Goal: Information Seeking & Learning: Learn about a topic

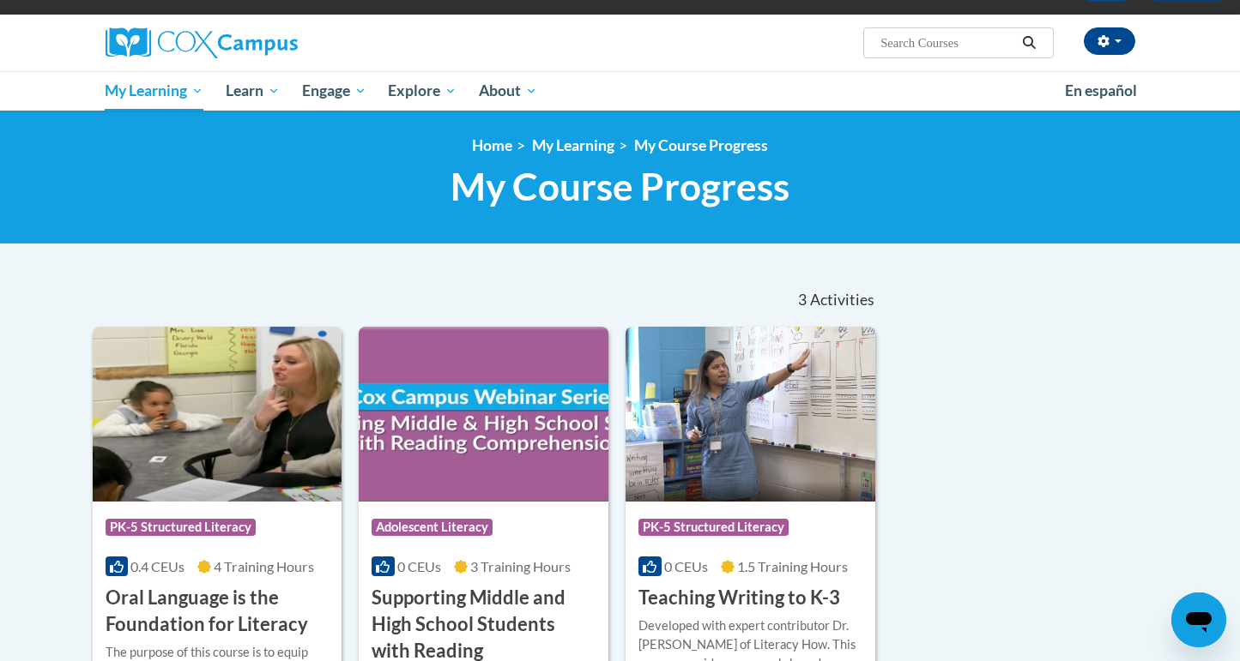
scroll to position [399, 0]
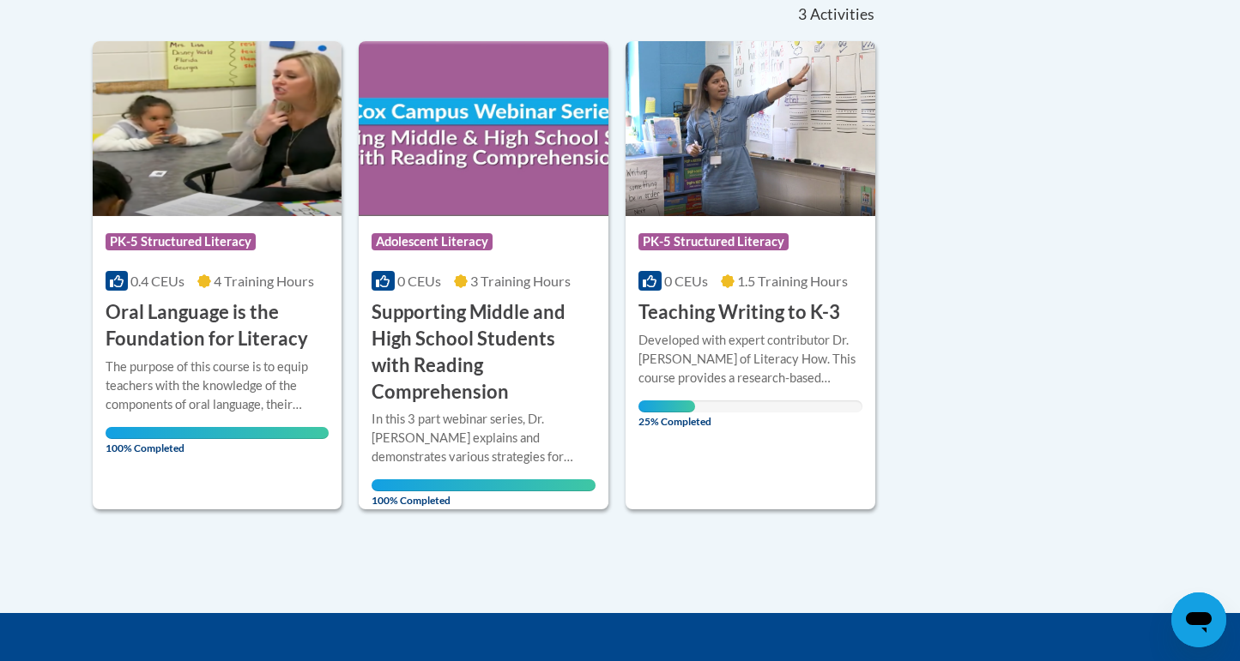
click at [764, 319] on h3 "Teaching Writing to K-3" at bounding box center [739, 312] width 202 height 27
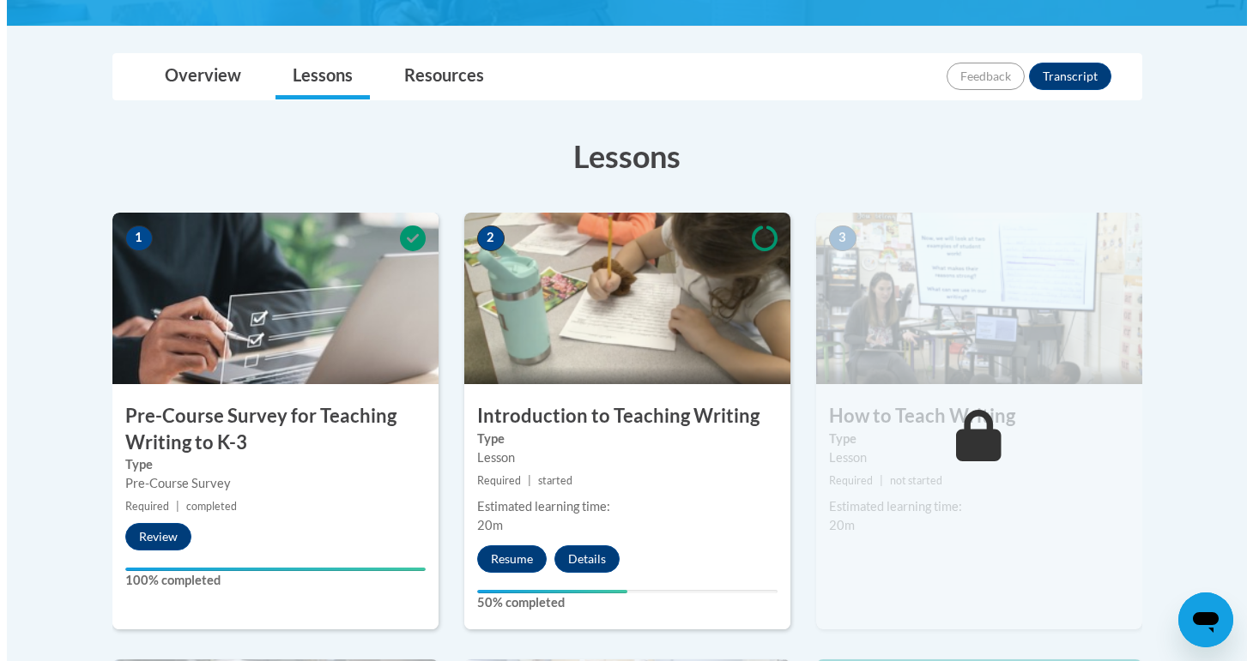
scroll to position [508, 0]
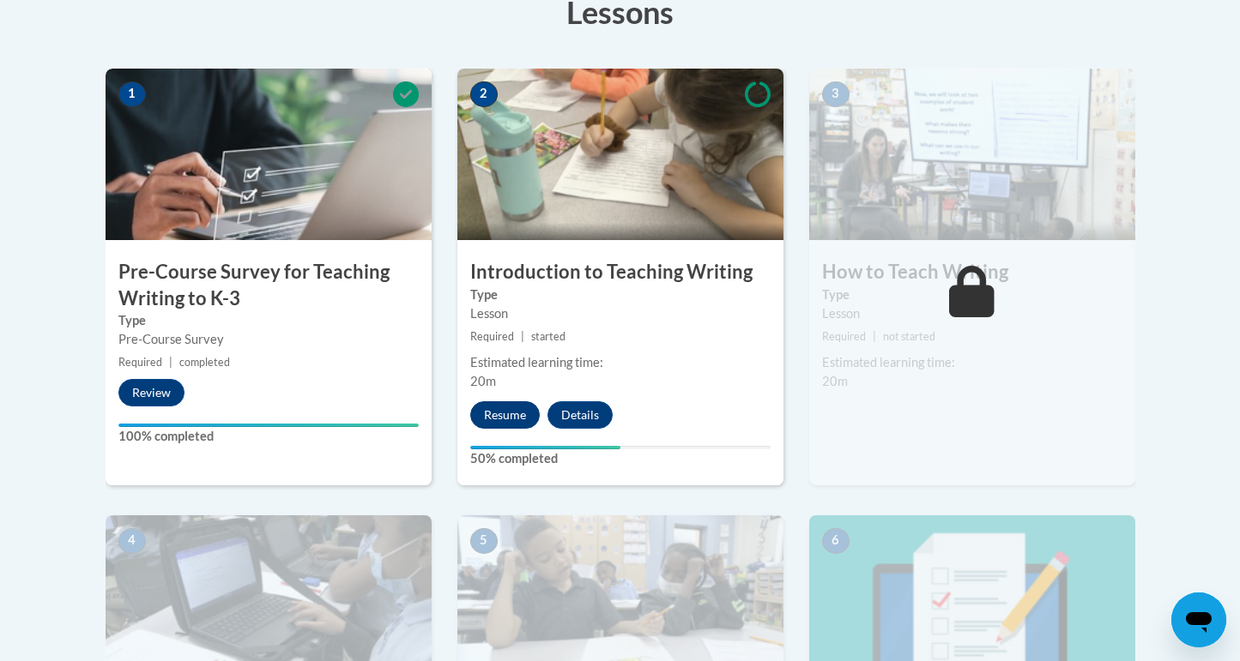
click at [517, 412] on button "Resume" at bounding box center [504, 415] width 69 height 27
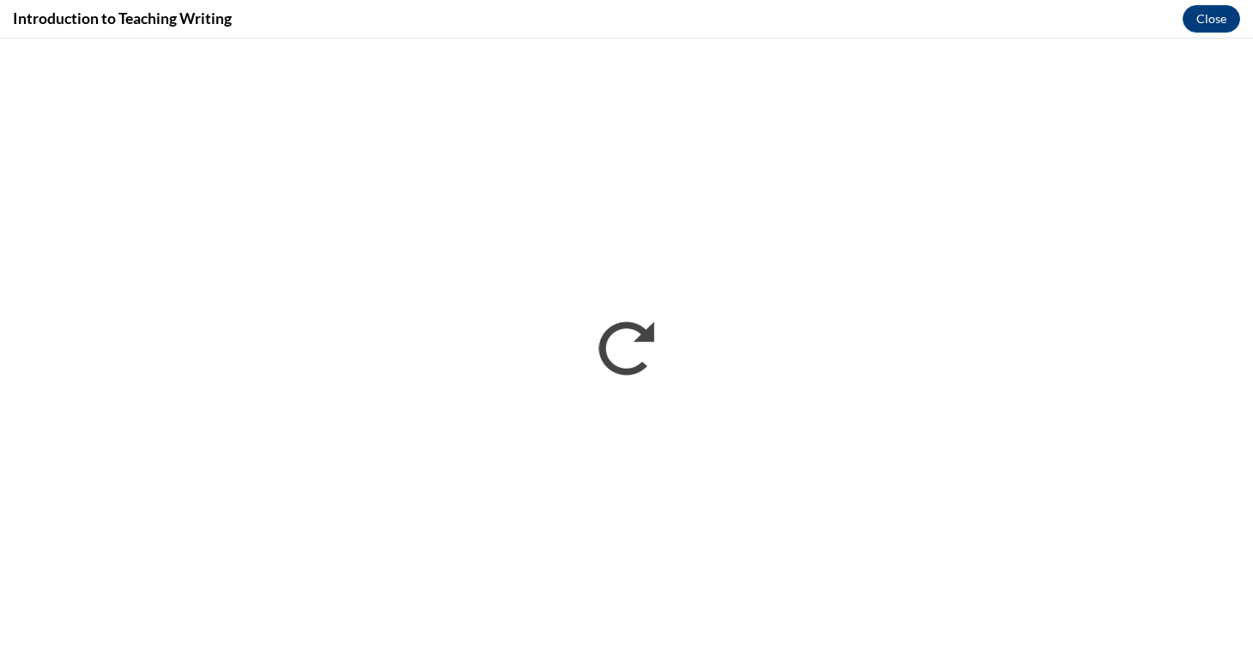
scroll to position [0, 0]
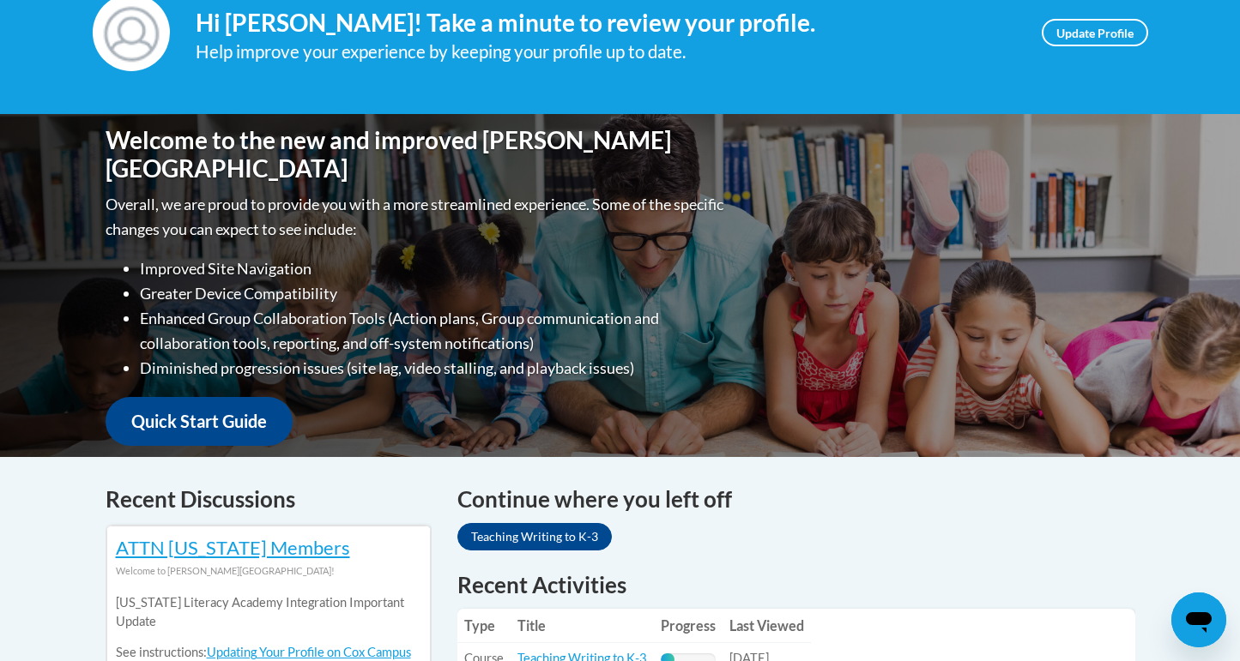
scroll to position [73, 0]
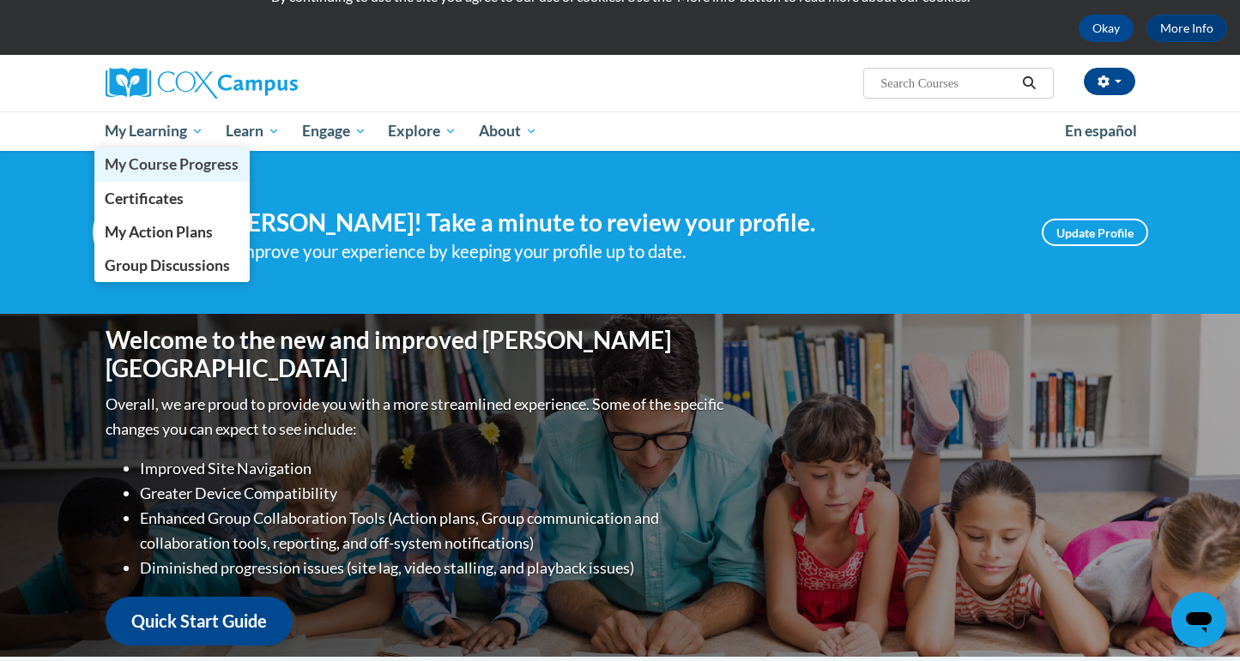
click at [160, 160] on span "My Course Progress" at bounding box center [172, 164] width 134 height 18
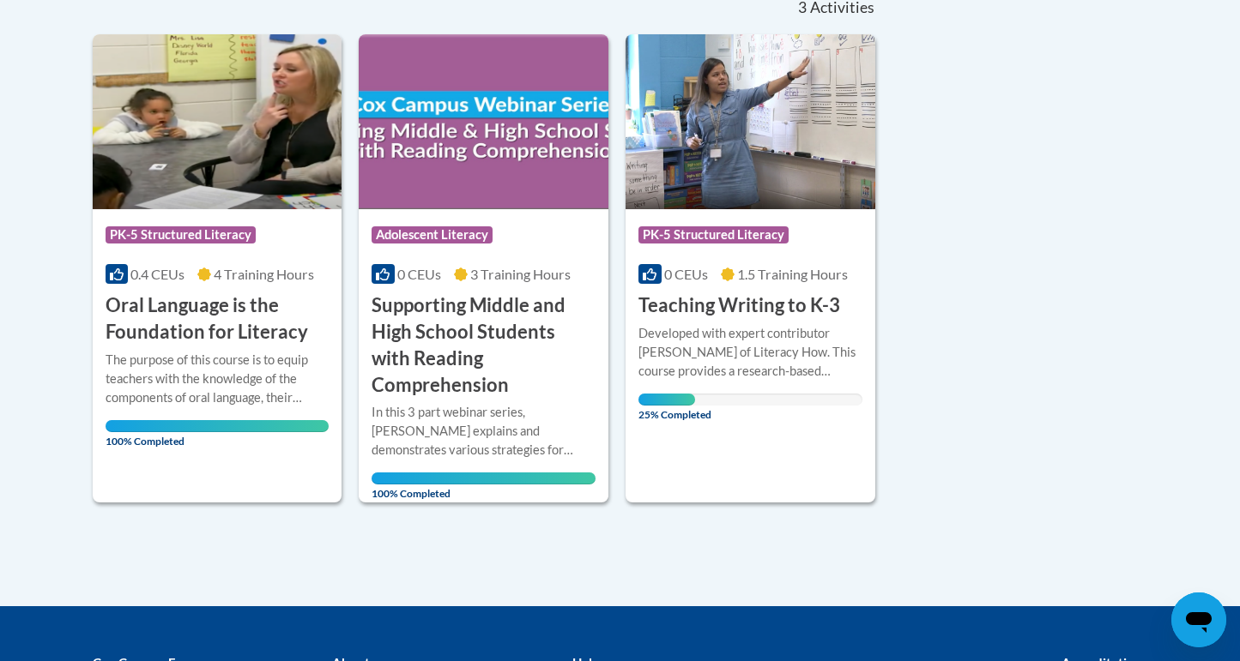
scroll to position [310, 0]
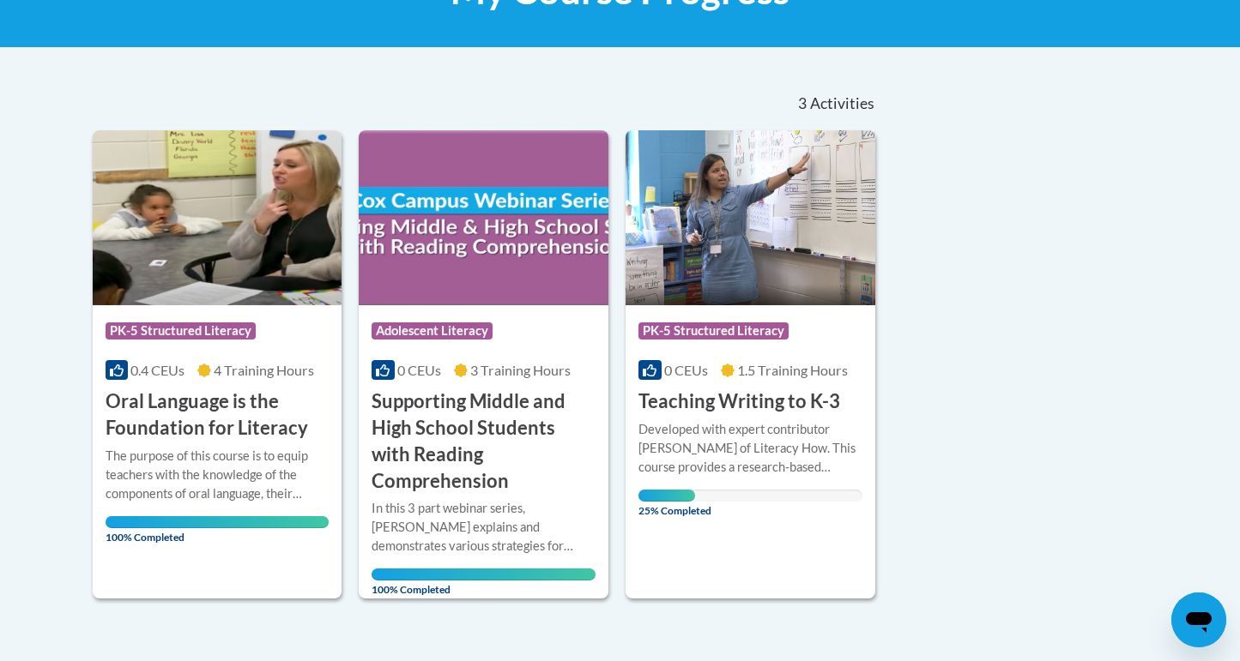
click at [744, 402] on h3 "Teaching Writing to K-3" at bounding box center [739, 402] width 202 height 27
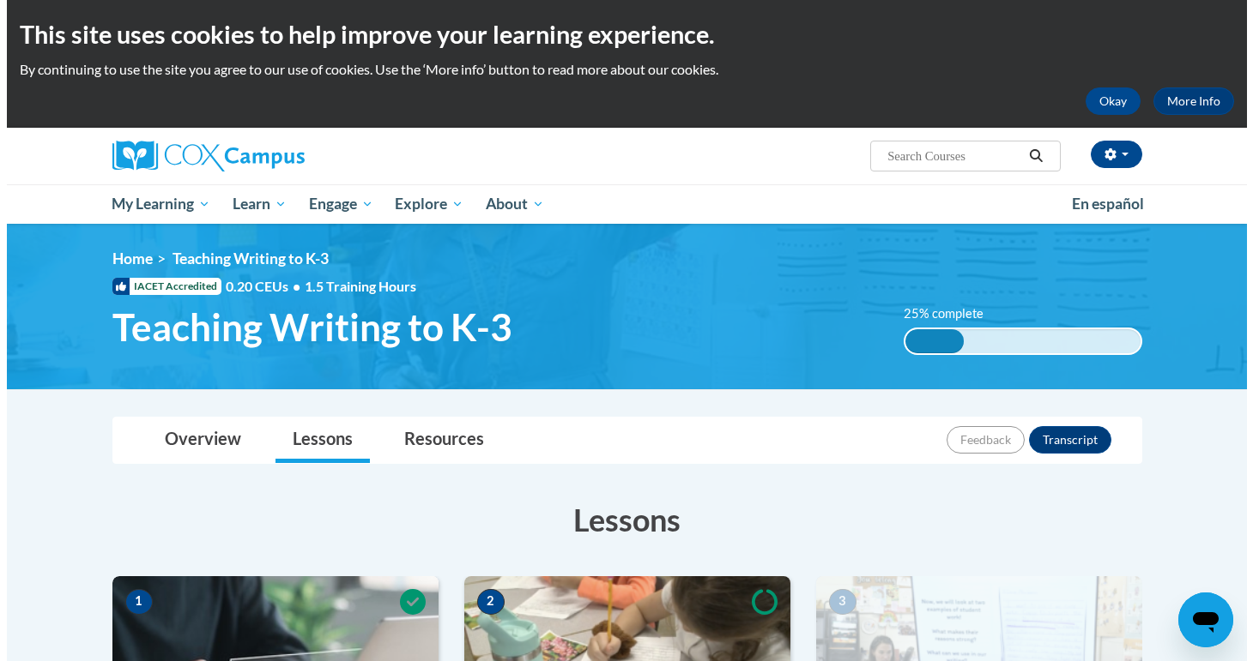
scroll to position [311, 0]
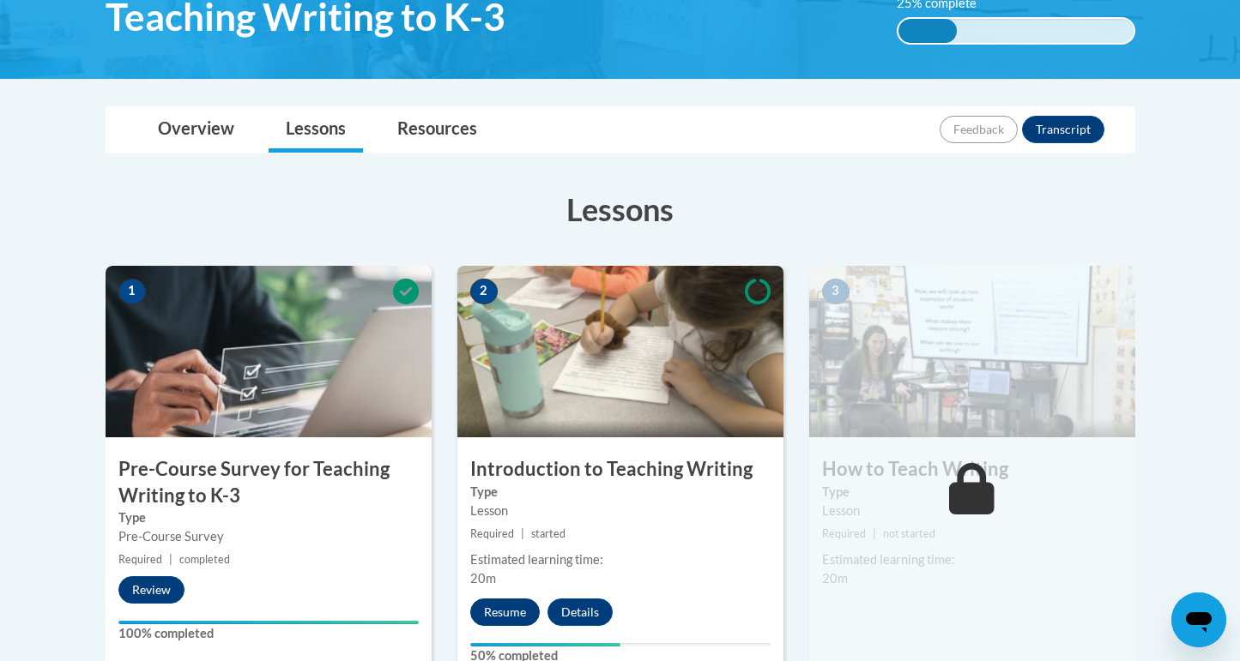
click at [506, 609] on button "Resume" at bounding box center [504, 612] width 69 height 27
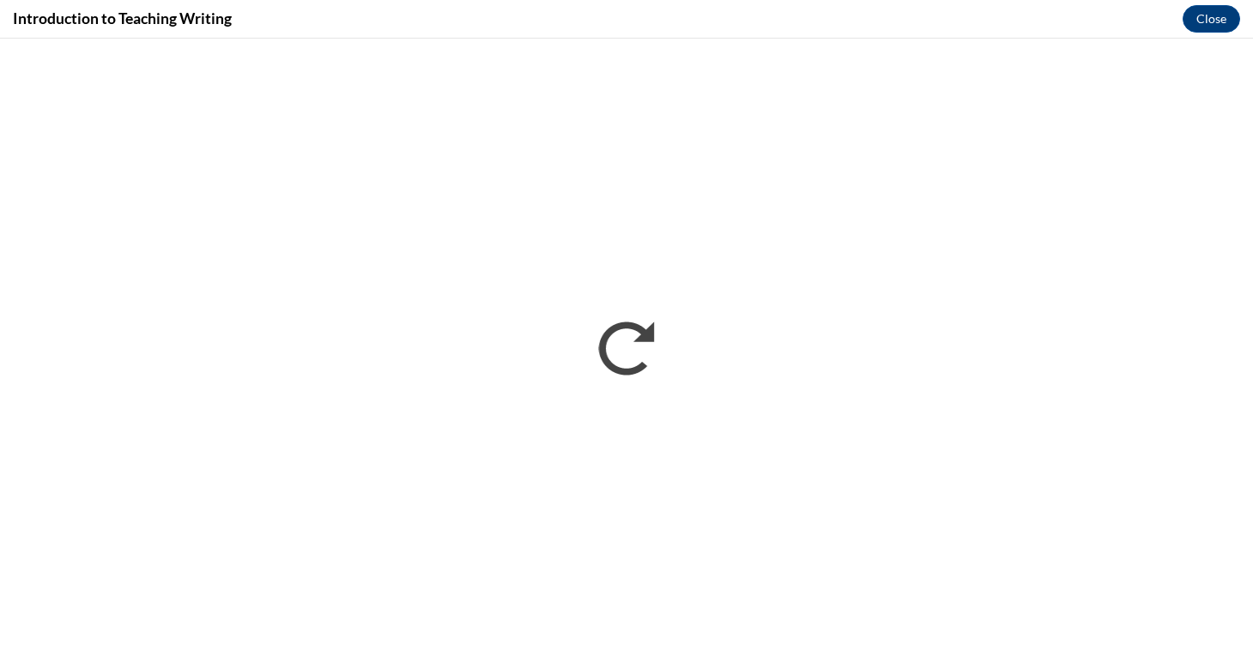
scroll to position [0, 0]
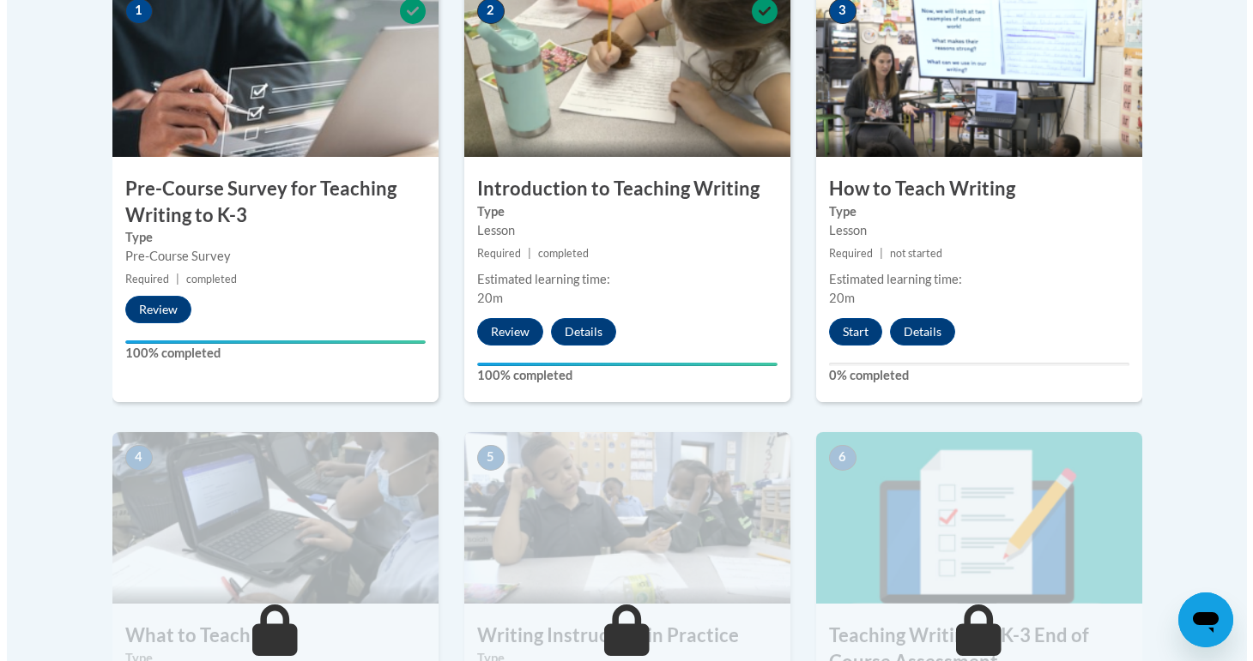
scroll to position [581, 0]
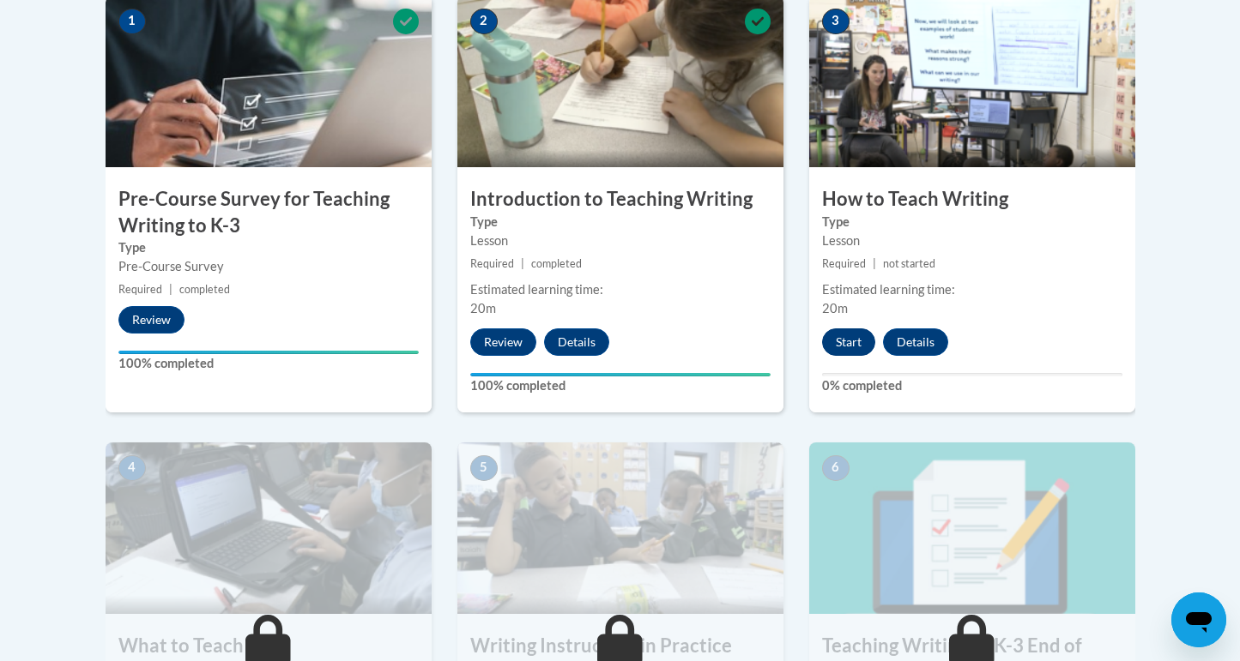
click at [846, 343] on button "Start" at bounding box center [848, 342] width 53 height 27
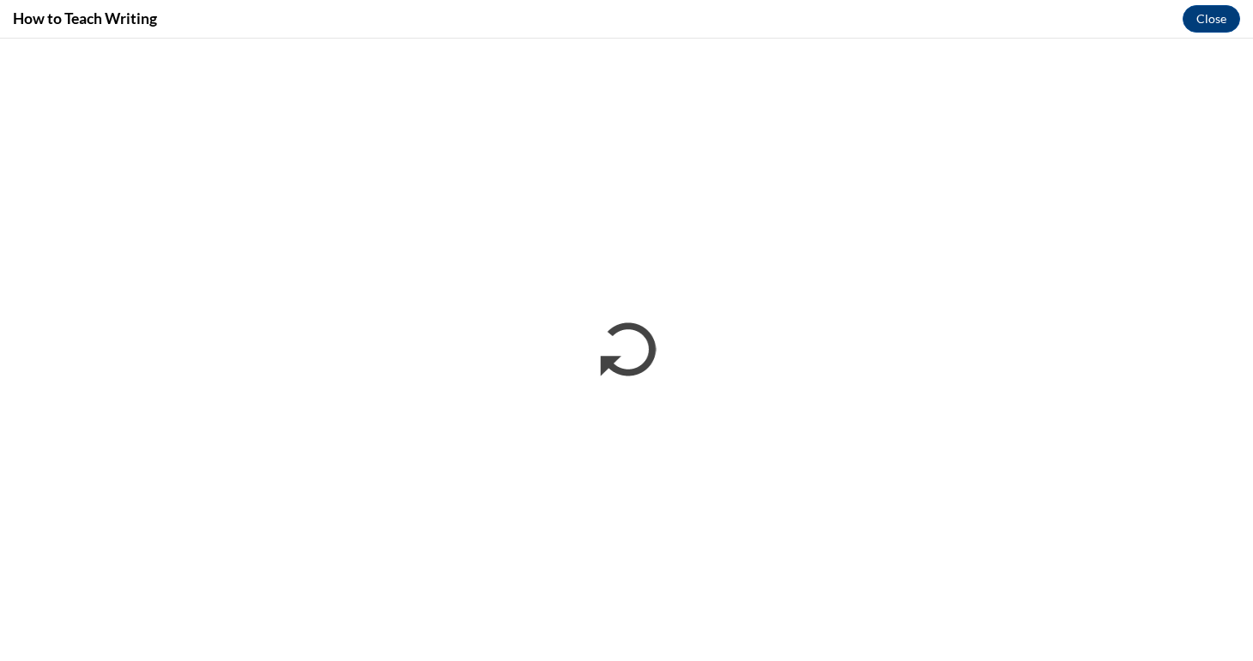
scroll to position [0, 0]
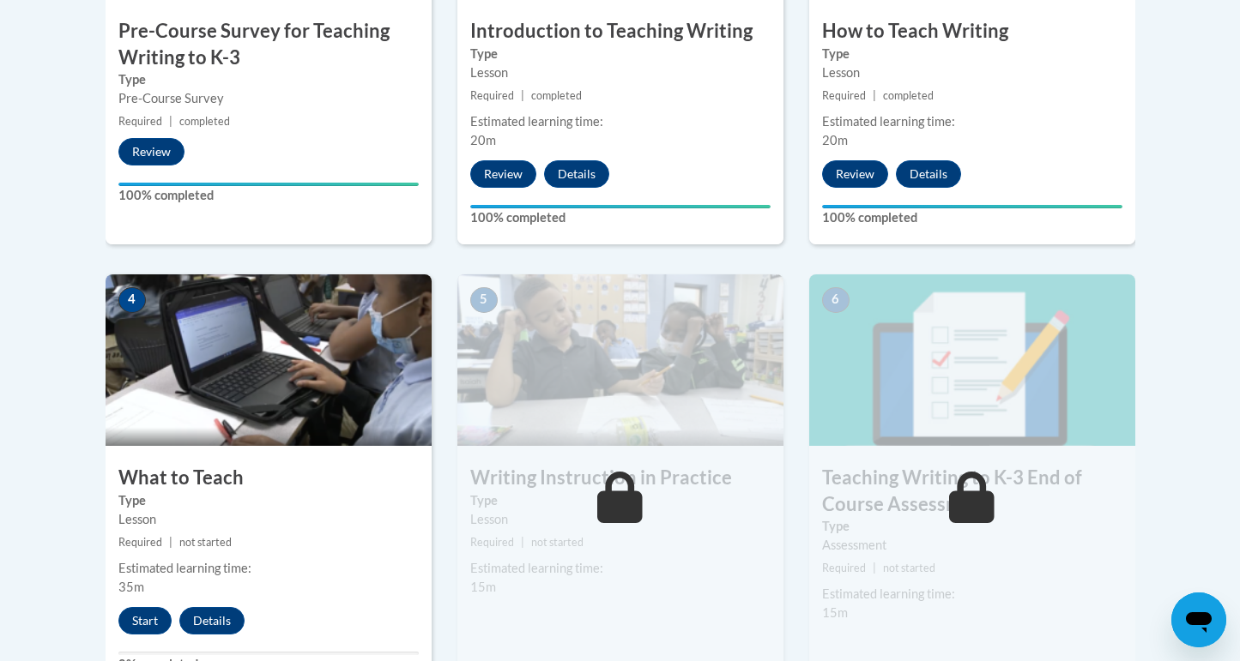
scroll to position [788, 0]
